Goal: Answer question/provide support

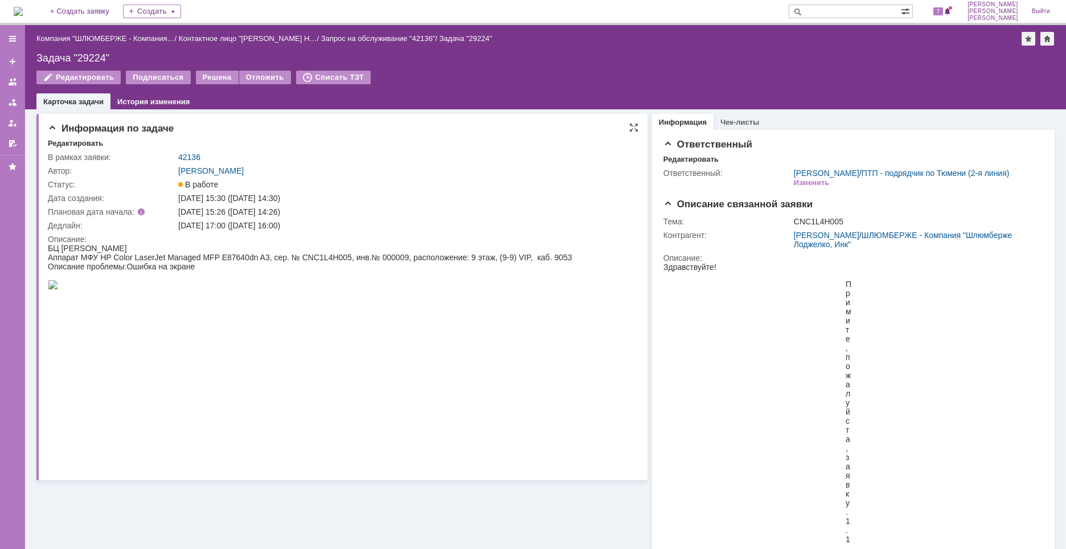
click at [441, 291] on div at bounding box center [310, 285] width 525 height 11
click at [244, 167] on link "[PERSON_NAME]" at bounding box center [210, 170] width 65 height 9
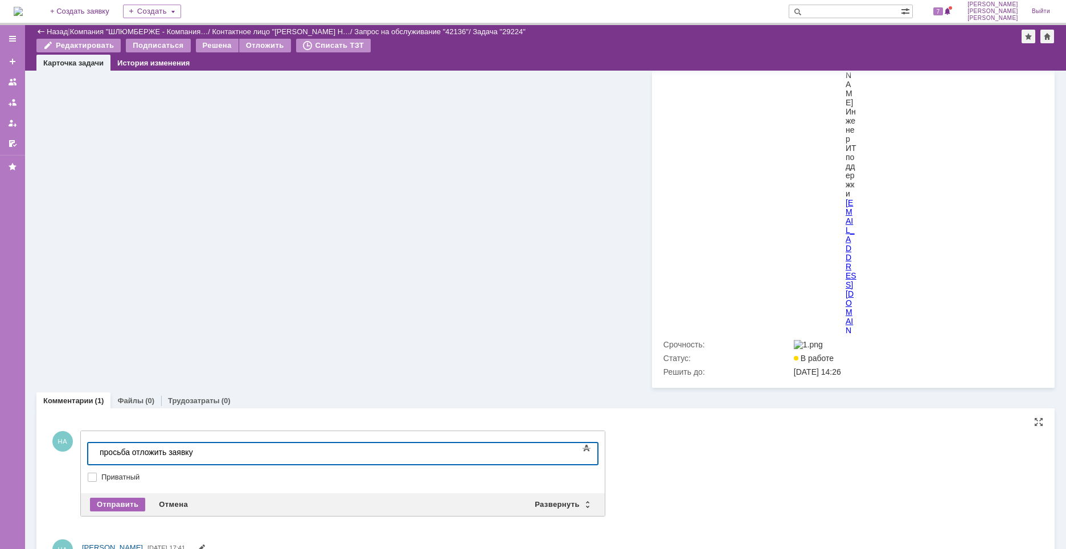
click at [137, 511] on div "Отправить" at bounding box center [117, 505] width 55 height 14
